Goal: Transaction & Acquisition: Purchase product/service

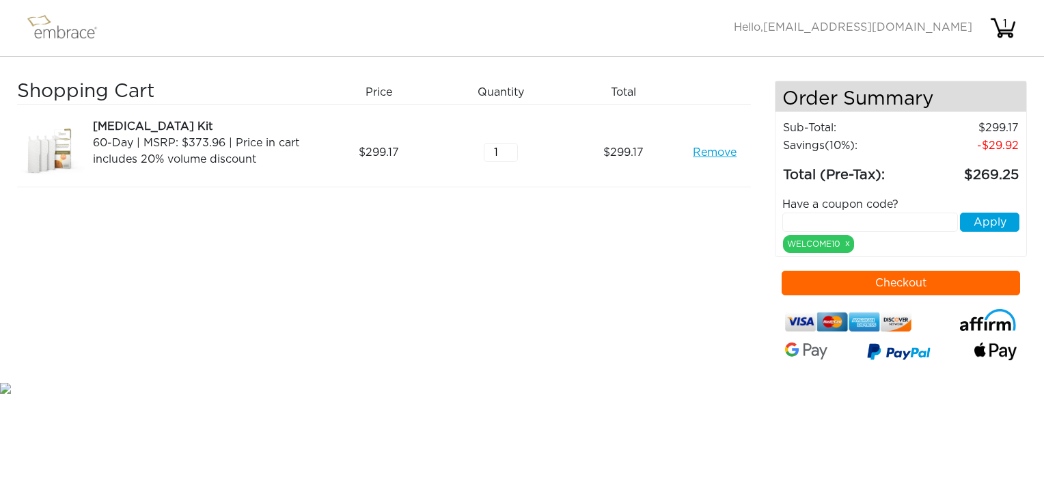
click at [839, 212] on input "text" at bounding box center [870, 221] width 176 height 19
click at [804, 216] on input "text" at bounding box center [870, 221] width 176 height 19
paste input "15OFFCART"
type input "15OFFCART"
click at [989, 223] on button "Apply" at bounding box center [989, 221] width 59 height 19
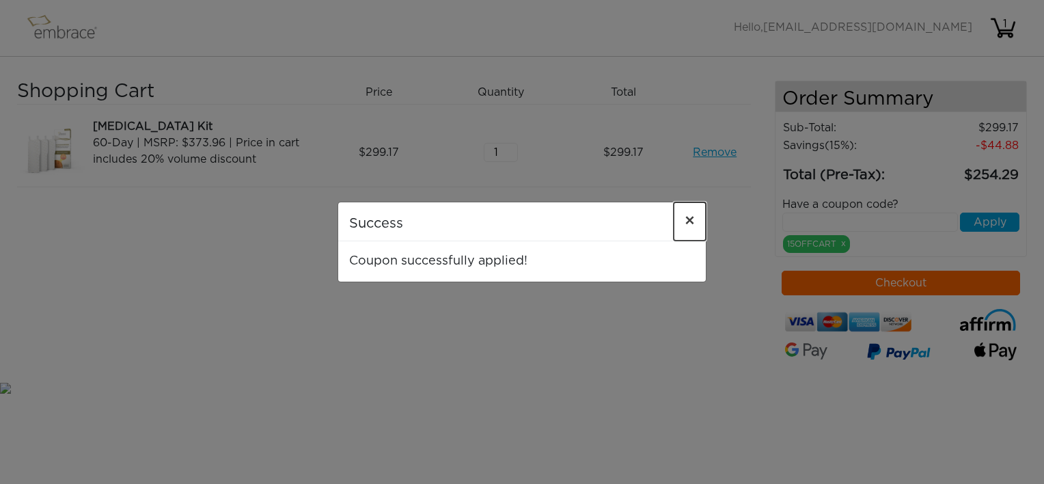
click at [691, 221] on span "×" at bounding box center [689, 221] width 10 height 16
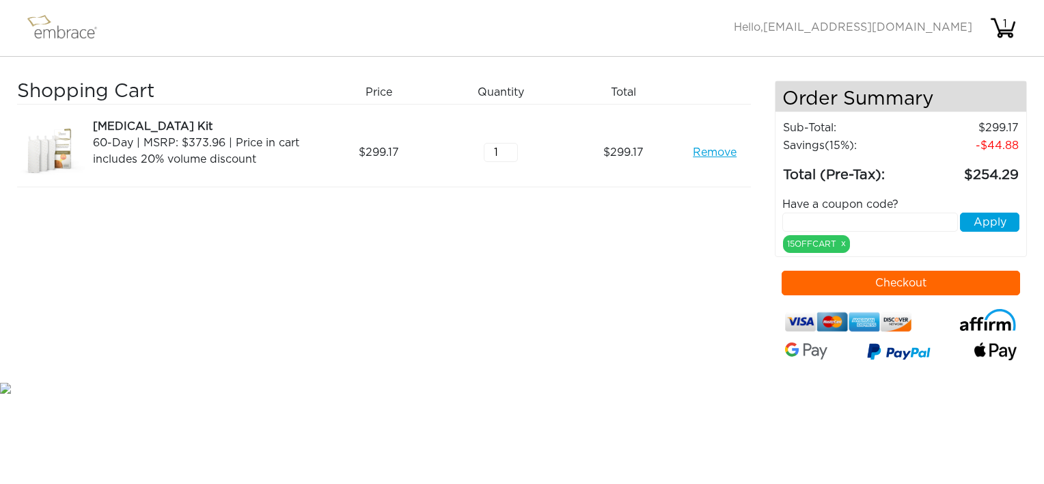
click at [716, 150] on link "Remove" at bounding box center [715, 152] width 44 height 16
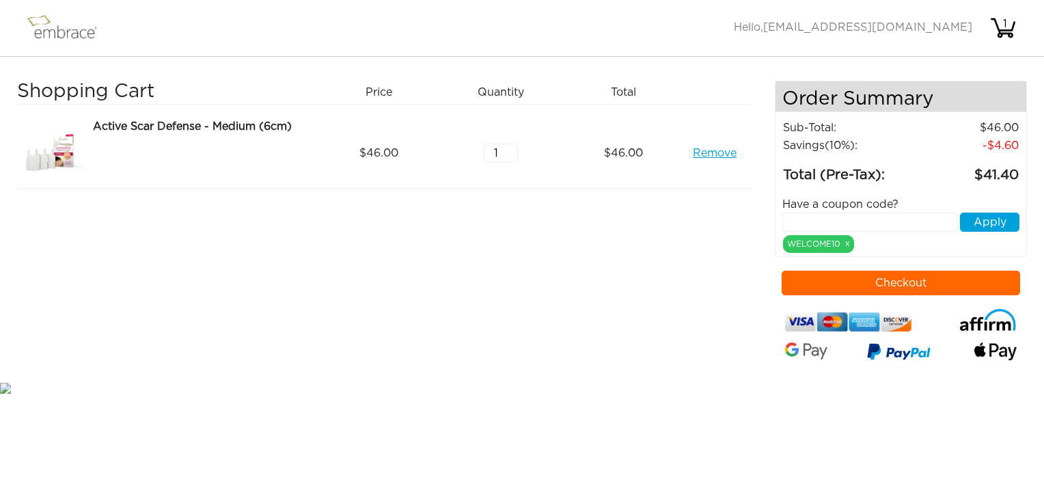
click at [821, 215] on input "text" at bounding box center [870, 221] width 176 height 19
drag, startPoint x: 714, startPoint y: 298, endPoint x: 720, endPoint y: 292, distance: 8.7
click at [714, 298] on div "Shopping Cart Price Quantity Qty Total Active Scar Defense - Medium (6cm) Remov…" at bounding box center [396, 230] width 758 height 299
drag, startPoint x: 823, startPoint y: 217, endPoint x: 790, endPoint y: 219, distance: 33.5
click at [790, 219] on input "15" at bounding box center [870, 221] width 176 height 19
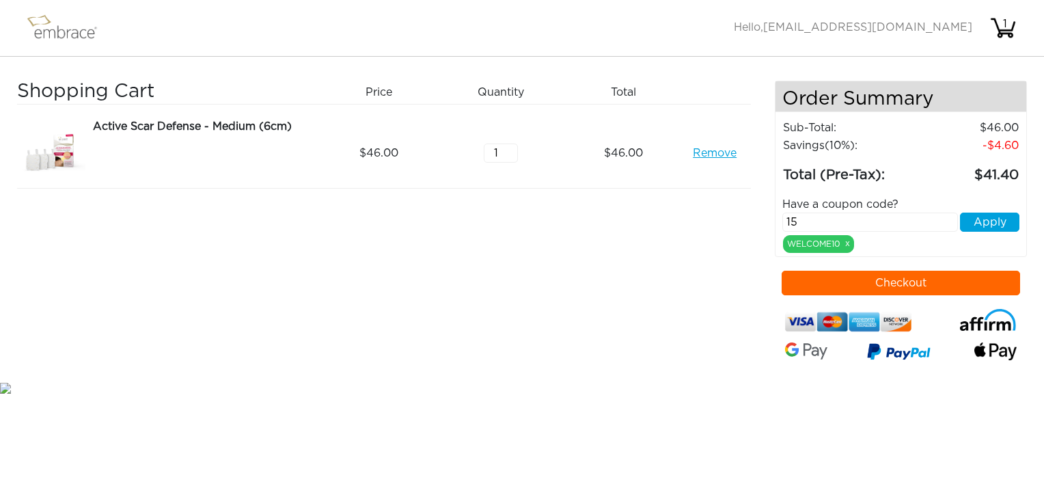
click at [786, 219] on input "15" at bounding box center [870, 221] width 176 height 19
type input "51"
click at [803, 222] on input "51" at bounding box center [870, 221] width 176 height 19
drag, startPoint x: 802, startPoint y: 220, endPoint x: 783, endPoint y: 220, distance: 19.1
click at [783, 220] on input "51" at bounding box center [870, 221] width 176 height 19
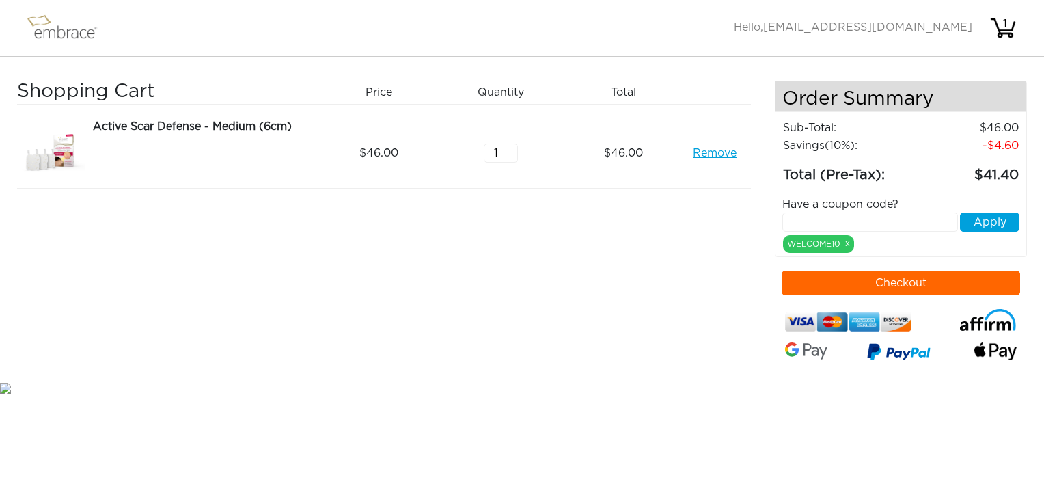
paste input "15OFFCART"
type input "15OFFCART"
click at [1003, 208] on div "Have a coupon code?" at bounding box center [901, 204] width 258 height 16
click at [998, 221] on button "Apply" at bounding box center [989, 221] width 59 height 19
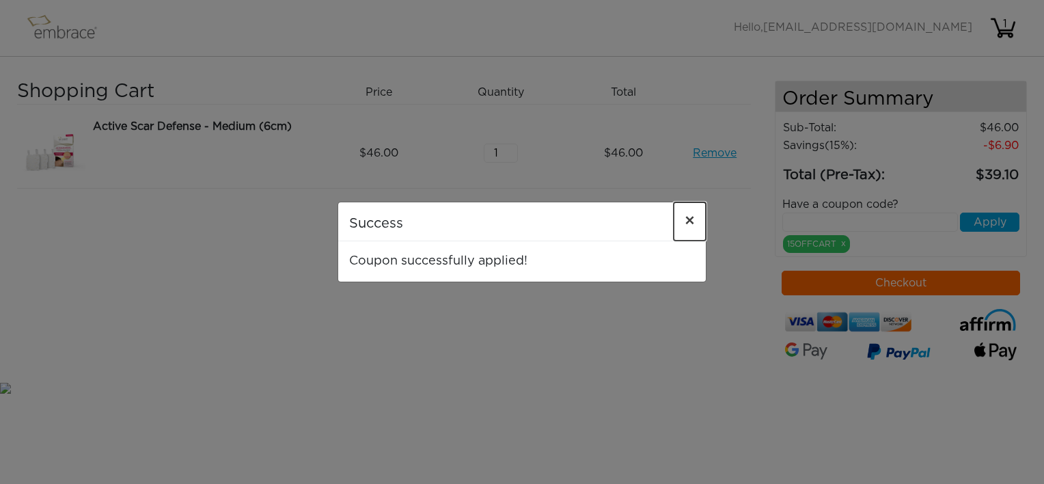
click at [691, 221] on span "×" at bounding box center [689, 221] width 10 height 16
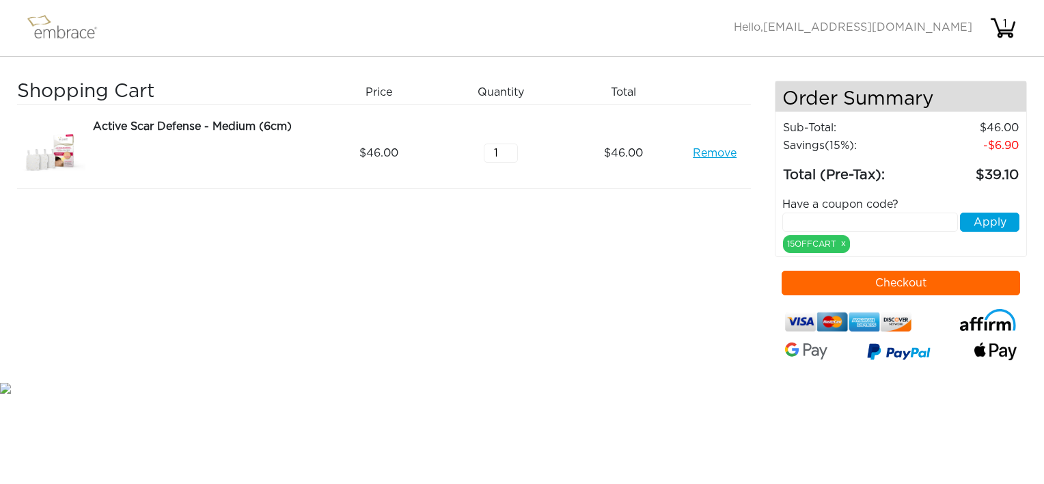
click at [713, 154] on link "Remove" at bounding box center [715, 153] width 44 height 16
click at [827, 218] on input "text" at bounding box center [870, 221] width 176 height 19
paste input "15OFFCART"
type input "15OFFCART"
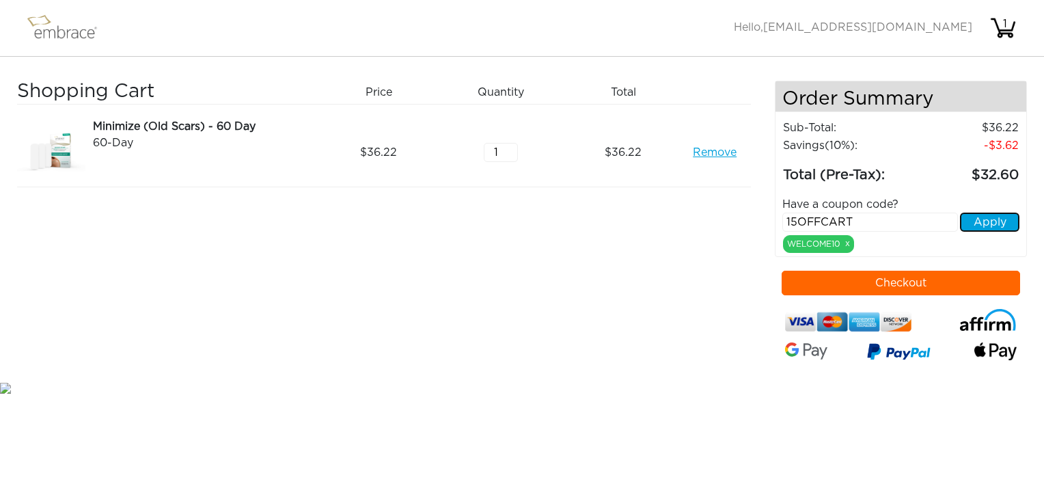
click at [981, 223] on button "Apply" at bounding box center [989, 221] width 59 height 19
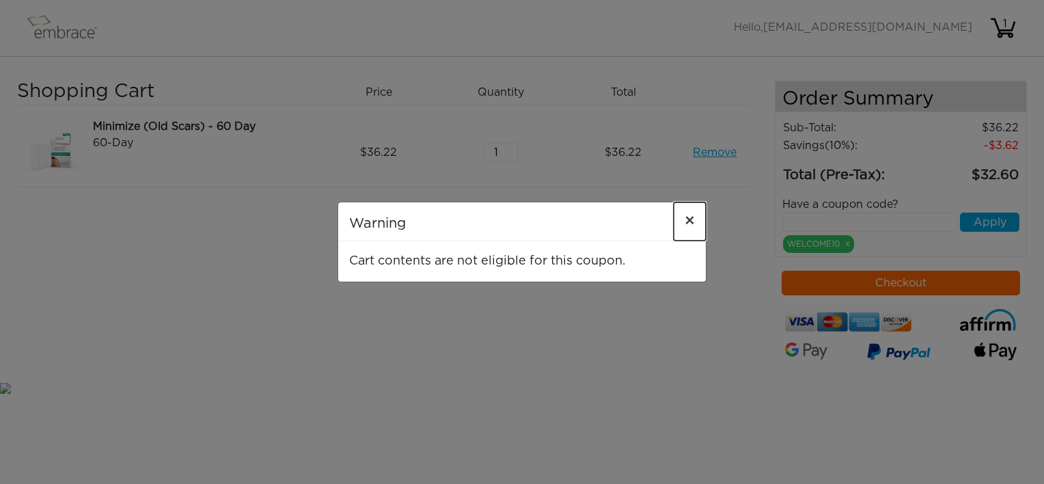
click at [689, 220] on span "×" at bounding box center [689, 221] width 10 height 16
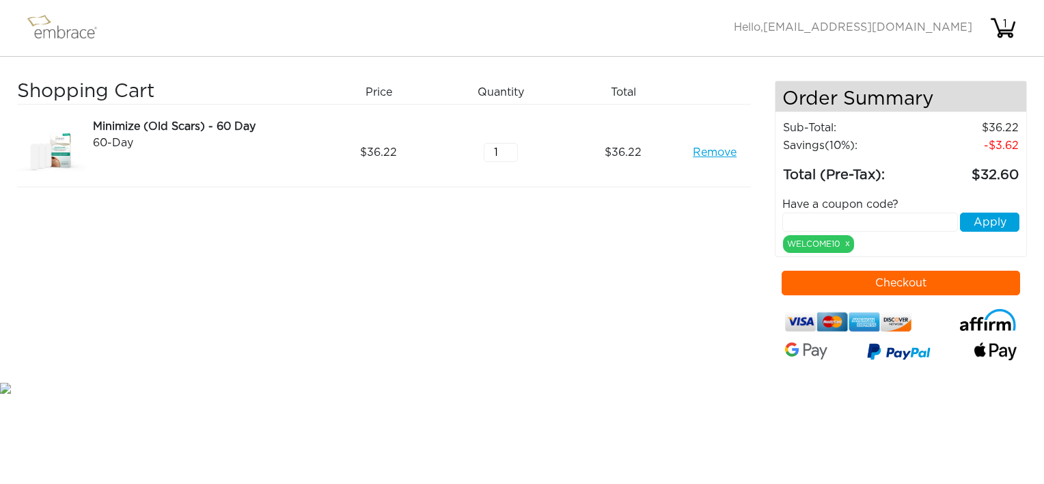
click at [795, 216] on input "text" at bounding box center [870, 221] width 176 height 19
paste input "15OFFCART"
type input "15OFFCART"
click at [974, 218] on button "Apply" at bounding box center [989, 221] width 59 height 19
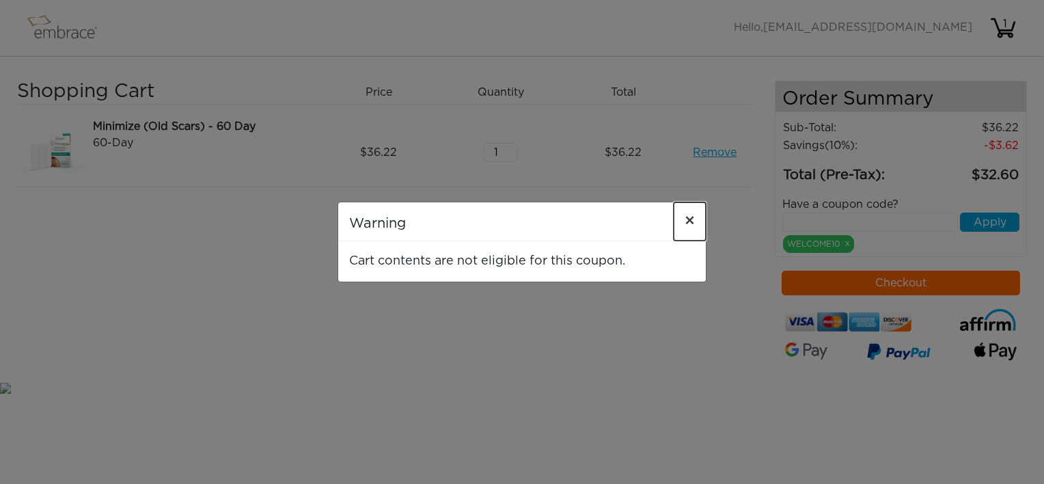
click at [689, 219] on span "×" at bounding box center [689, 221] width 10 height 16
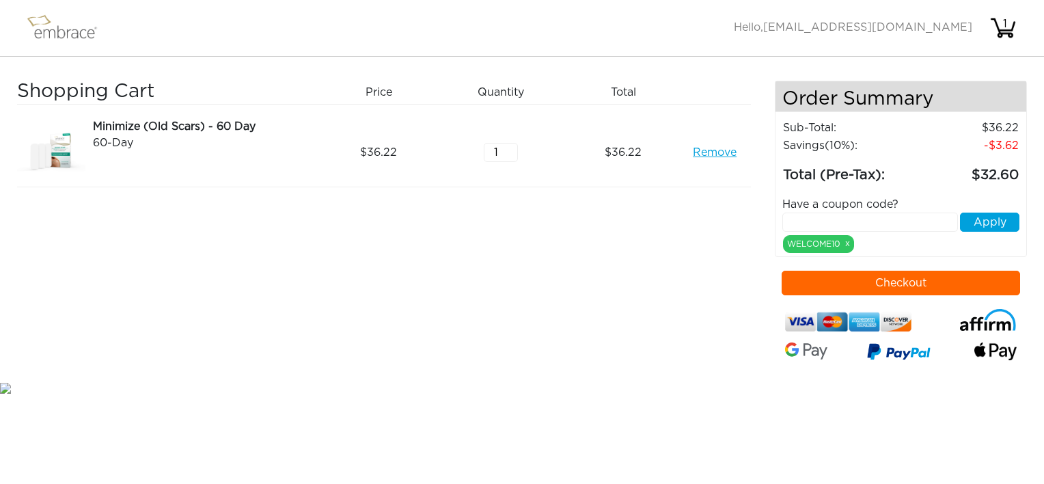
click at [700, 155] on link "Remove" at bounding box center [715, 152] width 44 height 16
